Goal: Check status: Check status

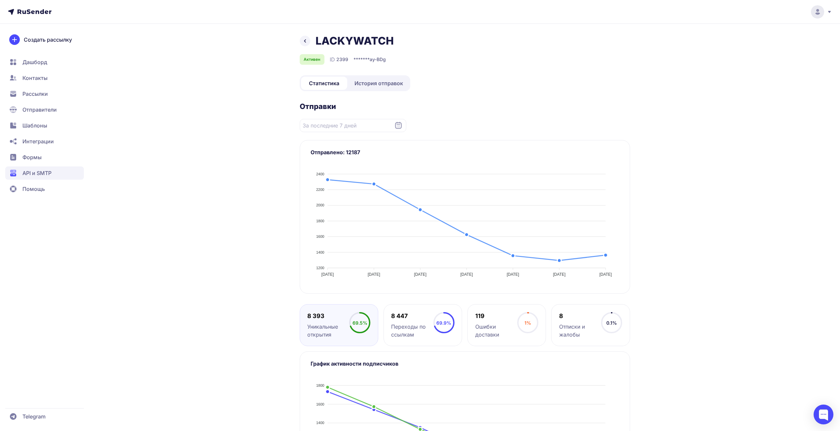
click at [373, 85] on span "История отправок" at bounding box center [378, 83] width 49 height 8
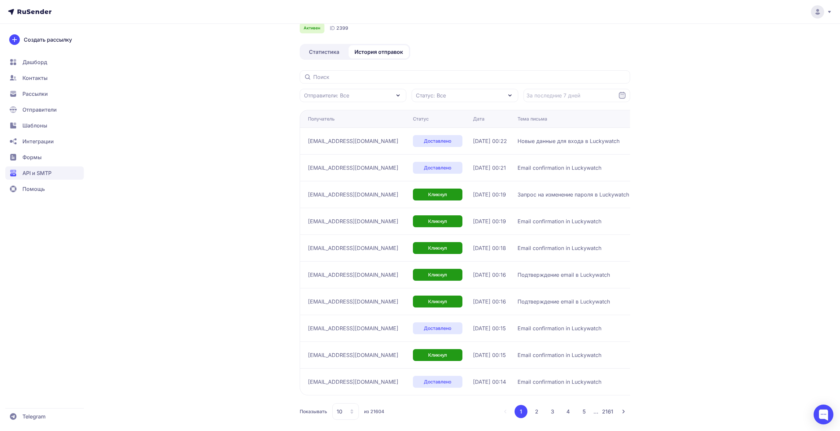
scroll to position [36, 0]
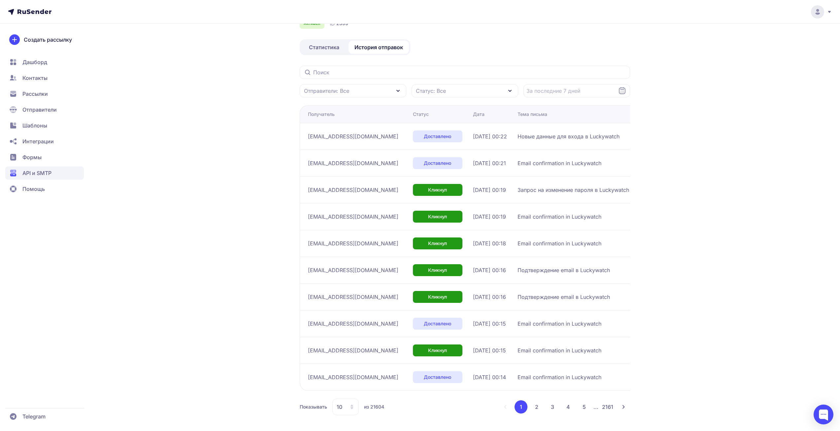
click at [349, 404] on icon at bounding box center [351, 406] width 5 height 5
click at [359, 391] on span "100" at bounding box center [372, 385] width 71 height 13
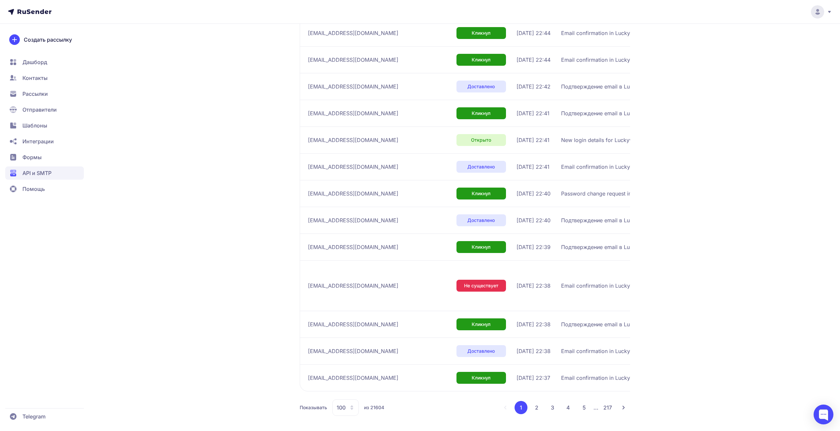
scroll to position [2462, 0]
